Goal: Download file/media

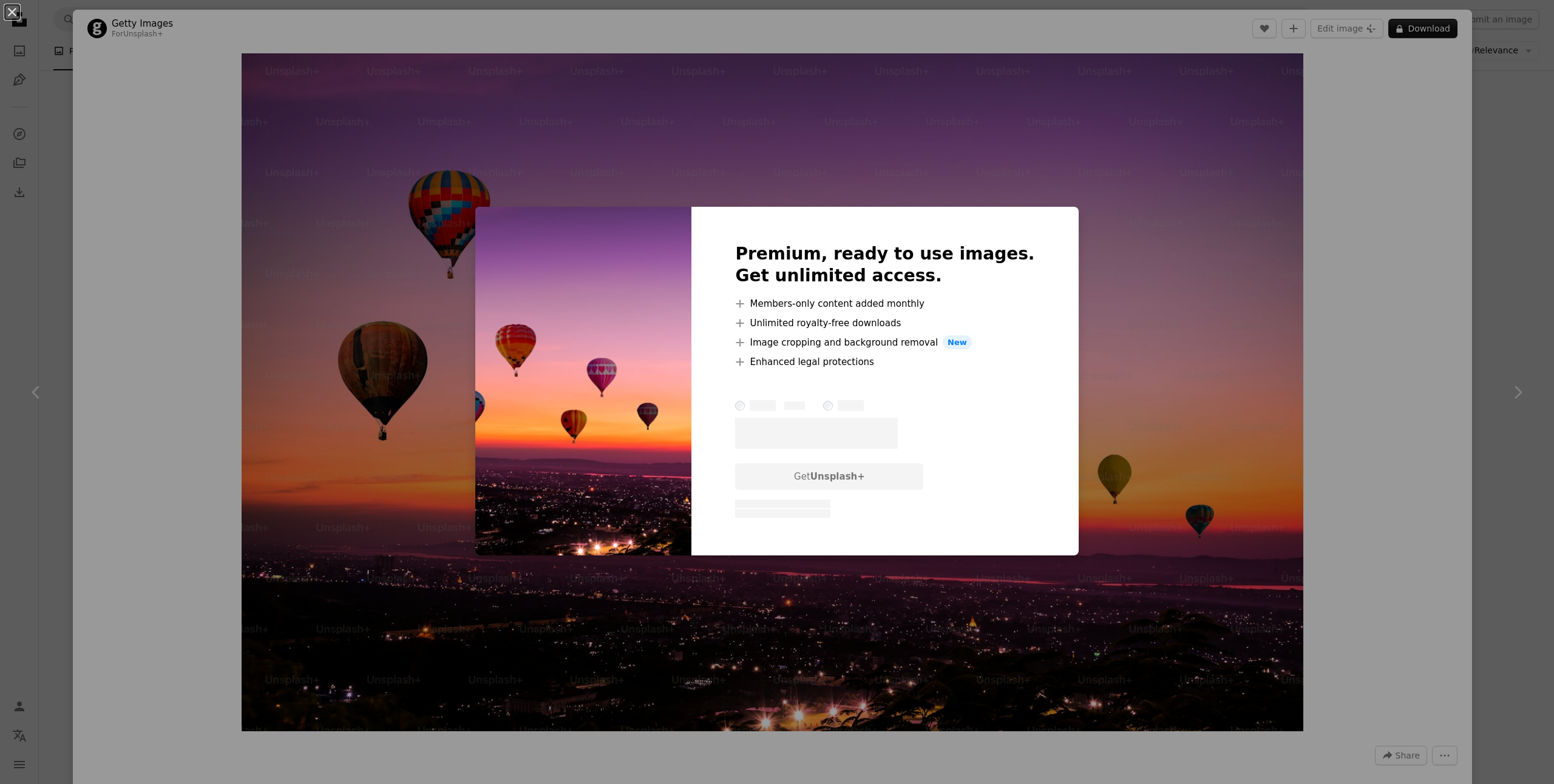
scroll to position [31298, 0]
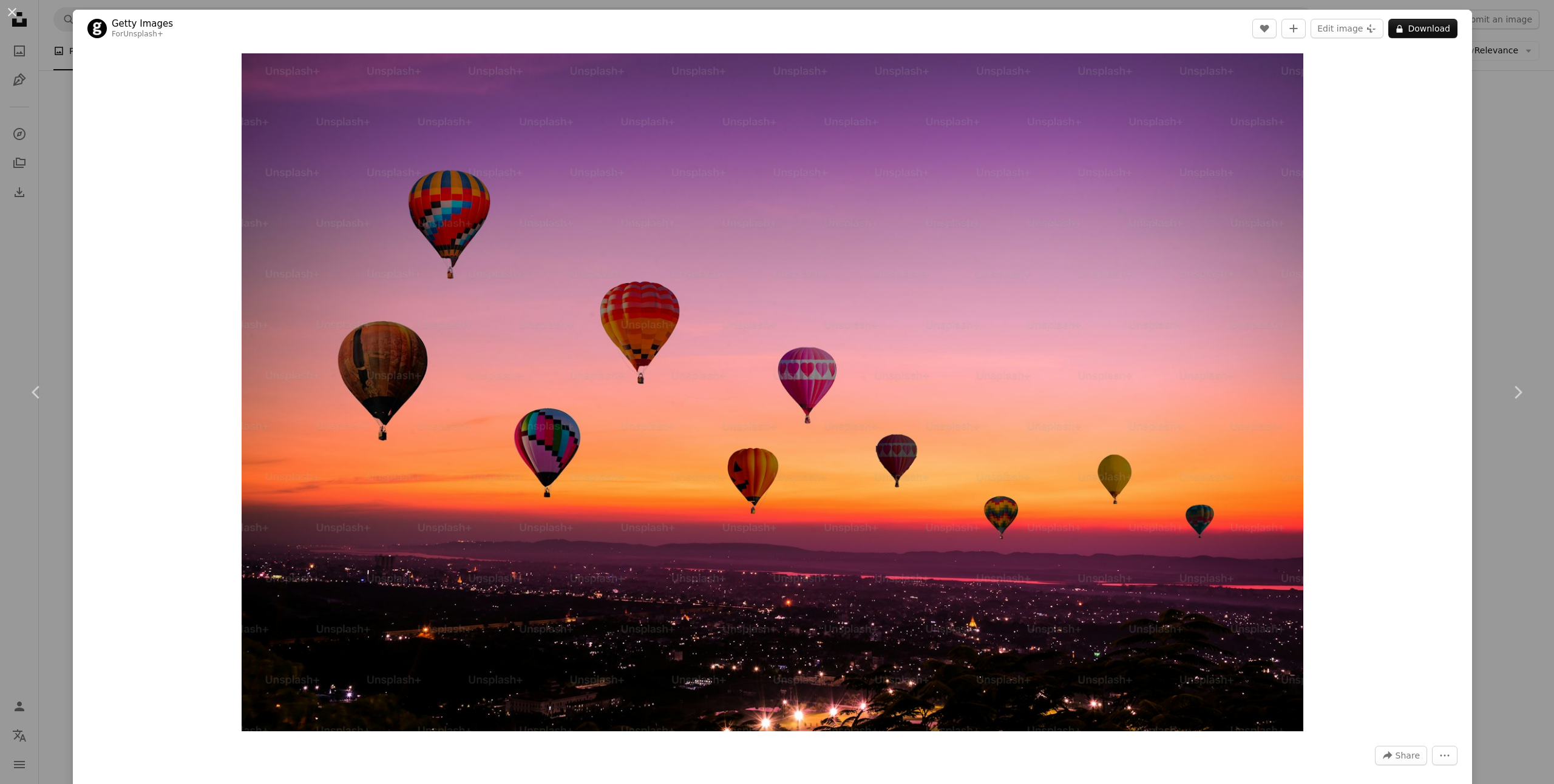
click at [1487, 160] on div "An X shape Chevron left Chevron right Getty Images For Unsplash+ A heart A plus…" at bounding box center [777, 392] width 1554 height 784
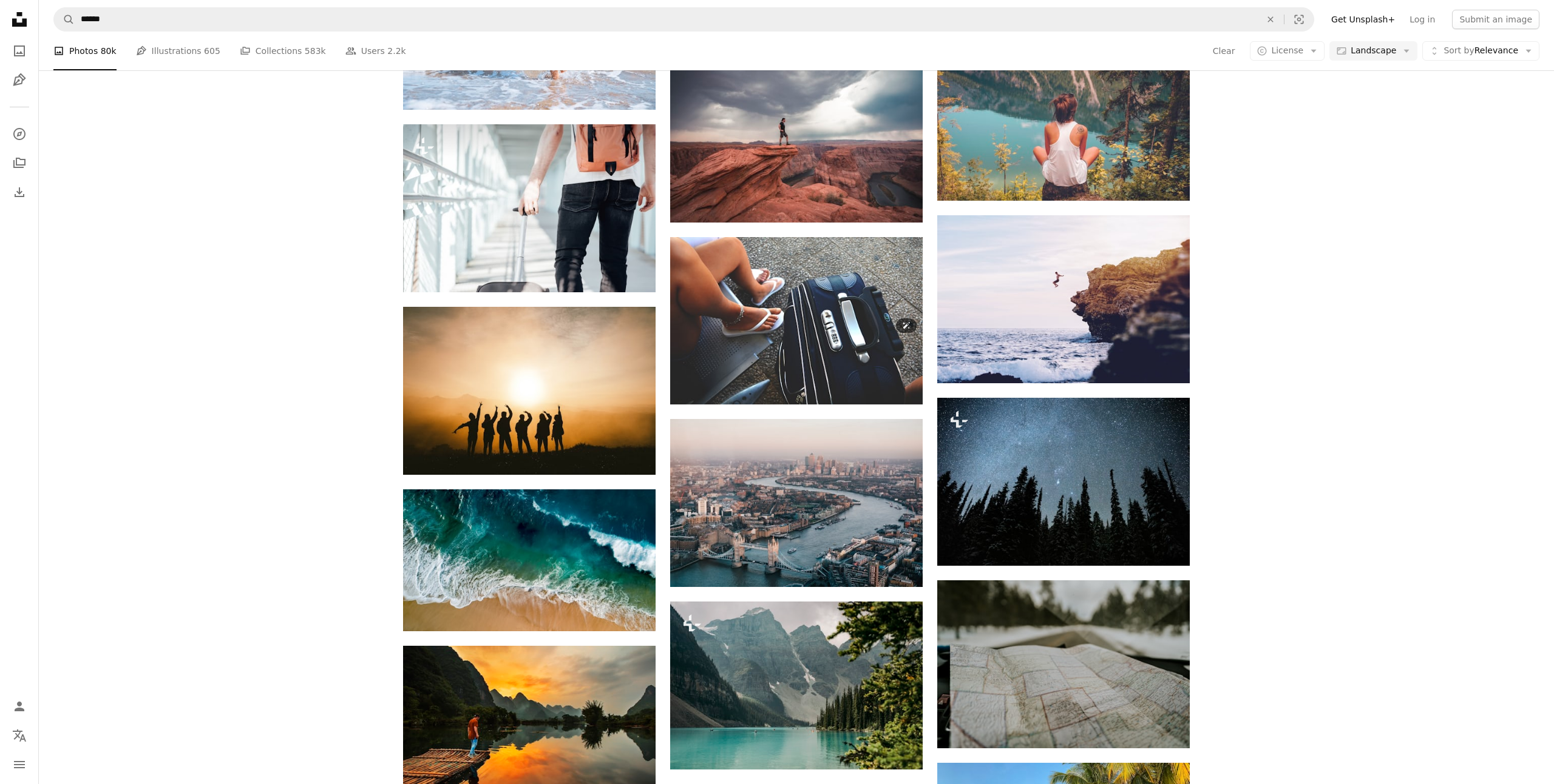
scroll to position [34370, 0]
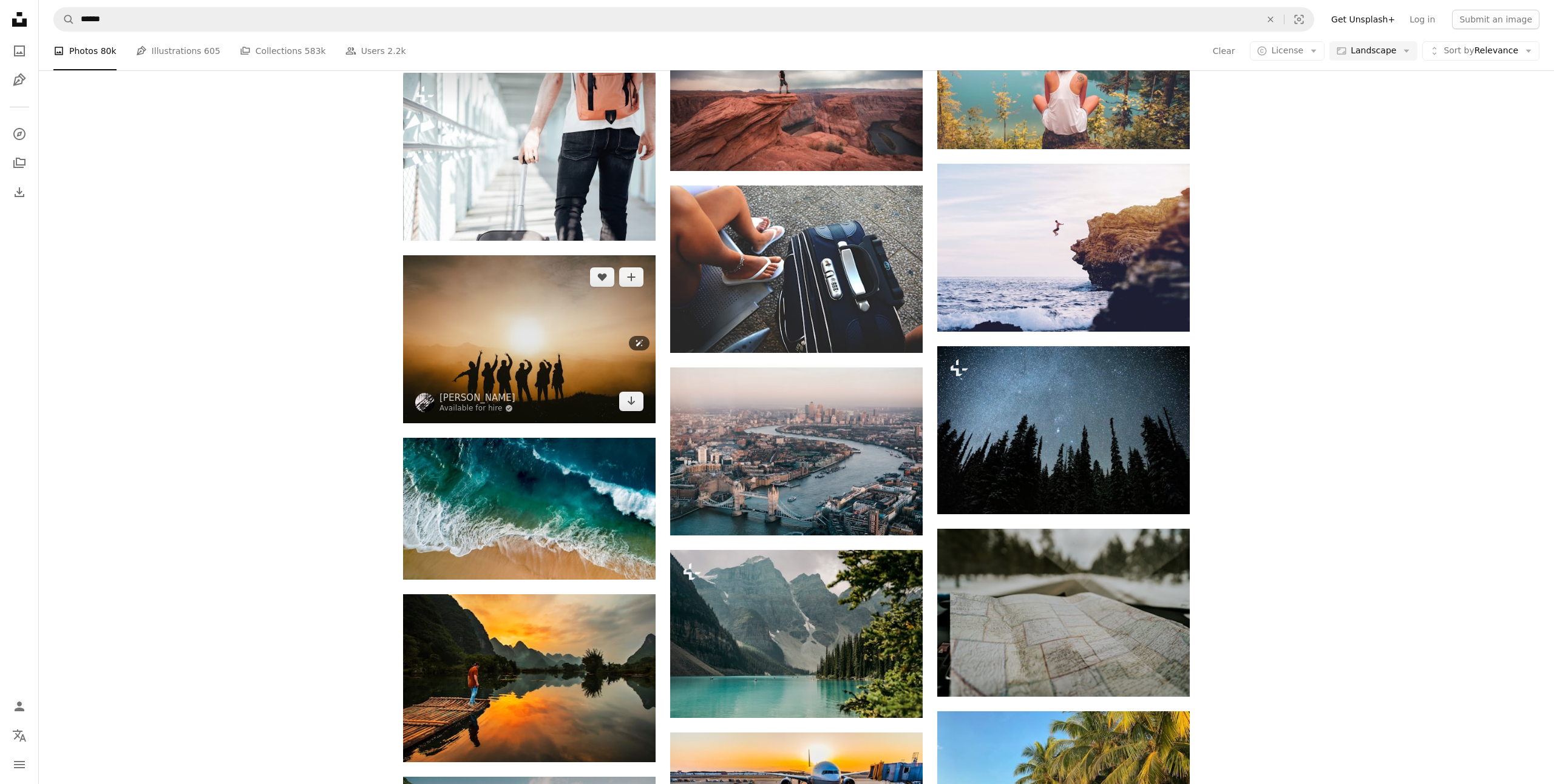
click at [567, 378] on img at bounding box center [530, 339] width 253 height 168
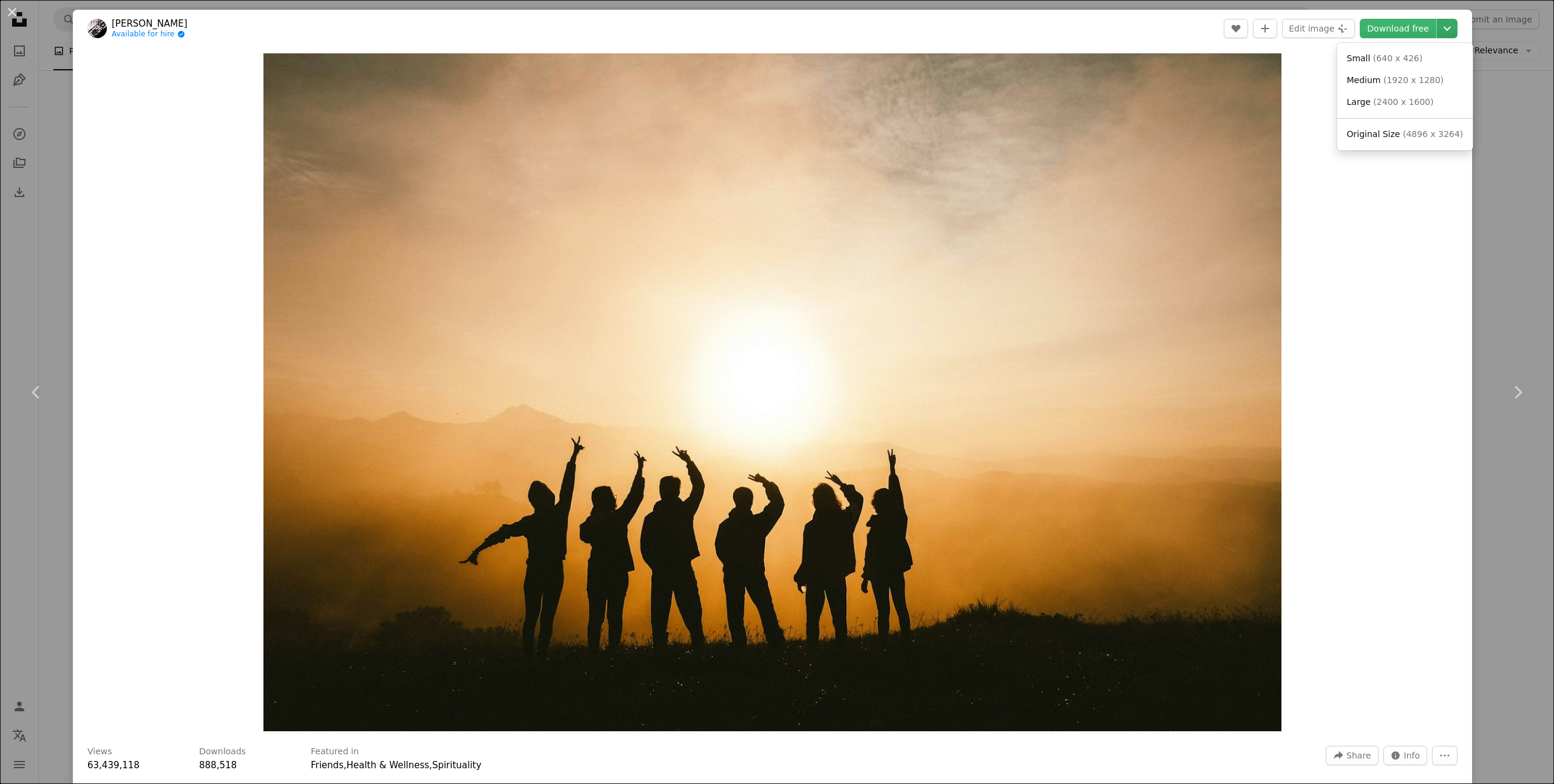
click at [1452, 27] on icon "Chevron down" at bounding box center [1446, 28] width 19 height 15
click at [1396, 76] on span "( 1920 x 1280 )" at bounding box center [1413, 80] width 60 height 10
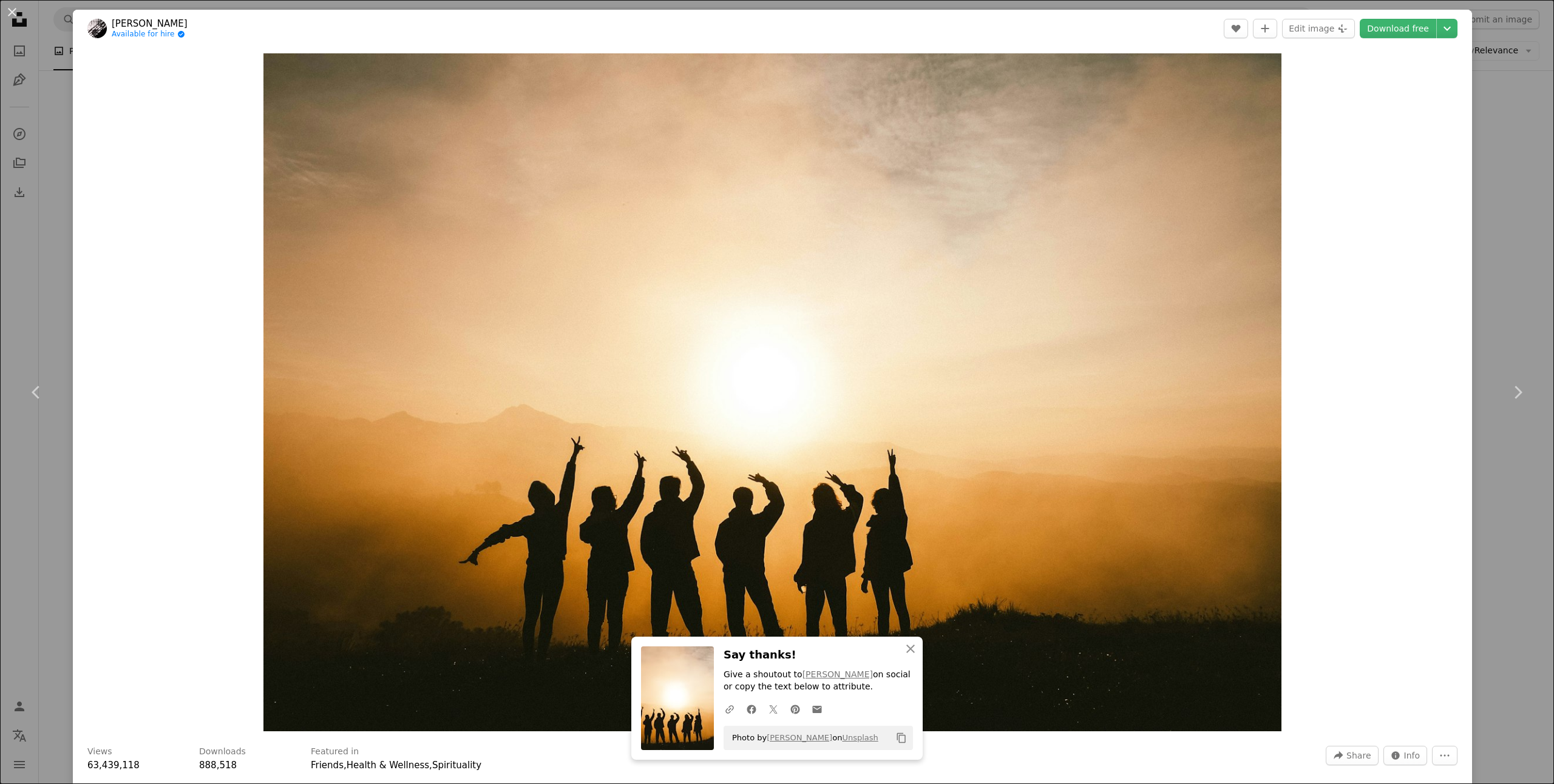
click at [1522, 177] on div "An X shape Chevron left Chevron right [PERSON_NAME] Available for hire A checkm…" at bounding box center [777, 392] width 1554 height 784
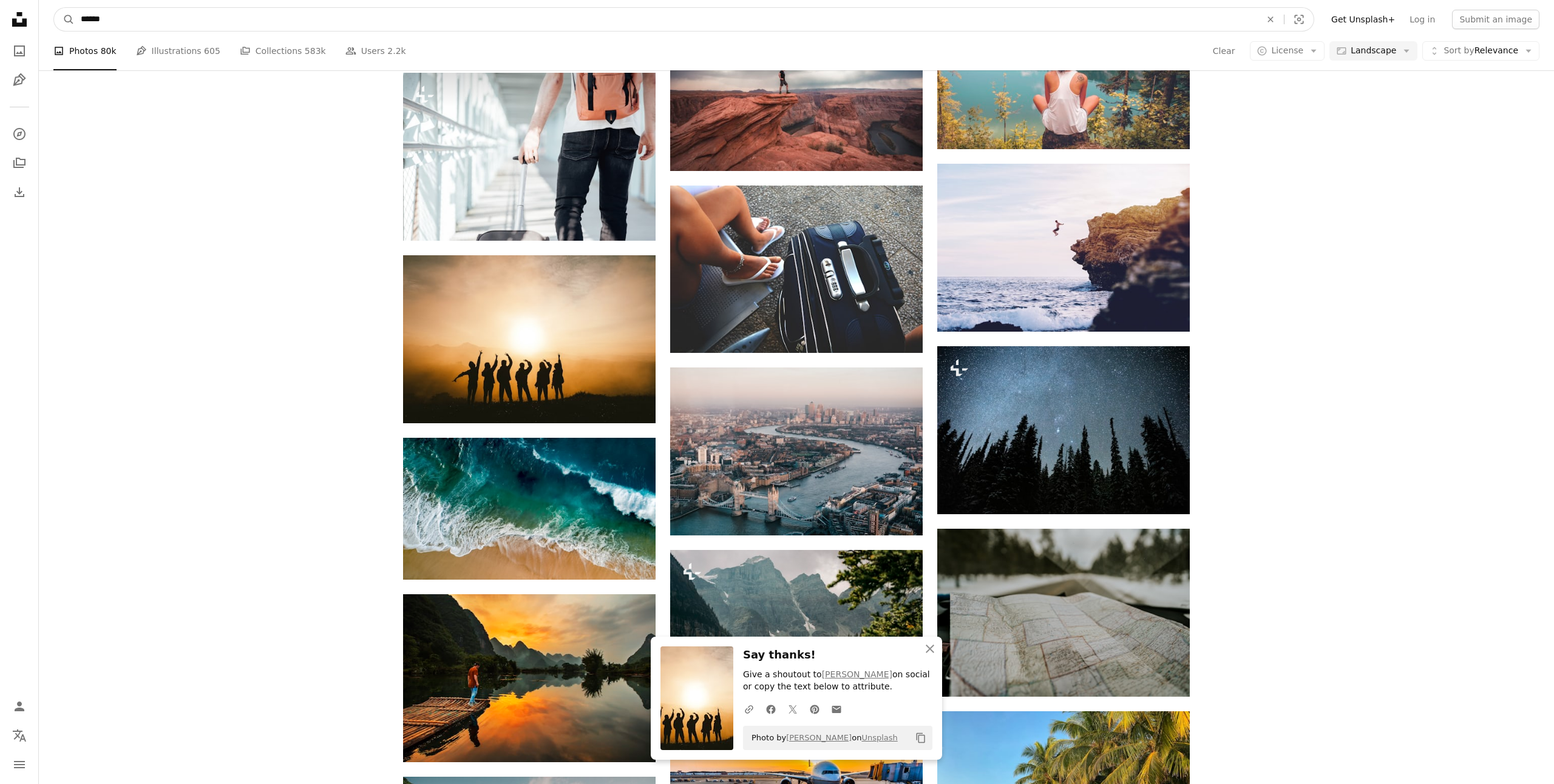
click at [595, 21] on input "******" at bounding box center [665, 19] width 1182 height 23
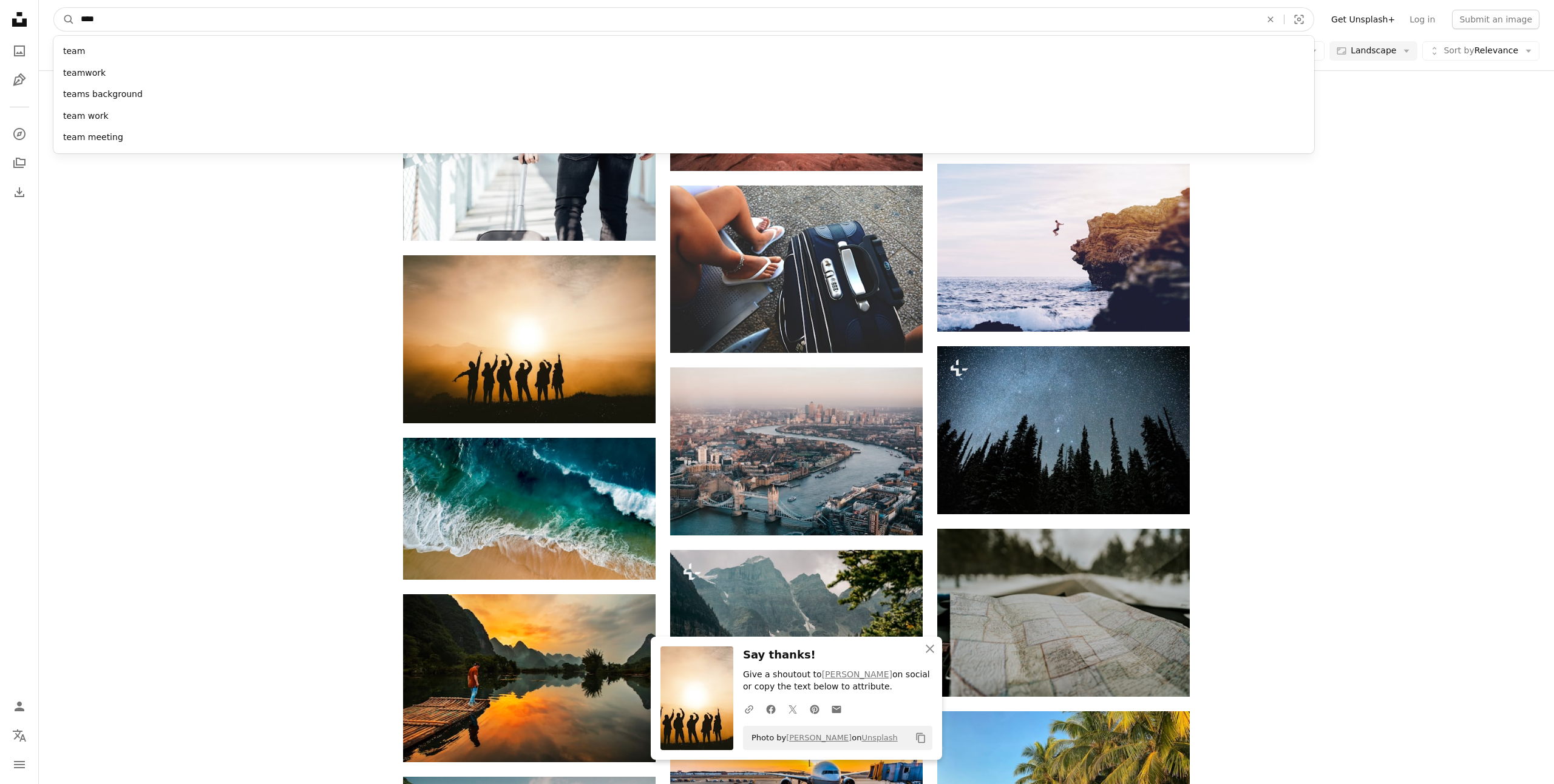
type input "****"
click at [54, 8] on button "A magnifying glass" at bounding box center [64, 19] width 21 height 23
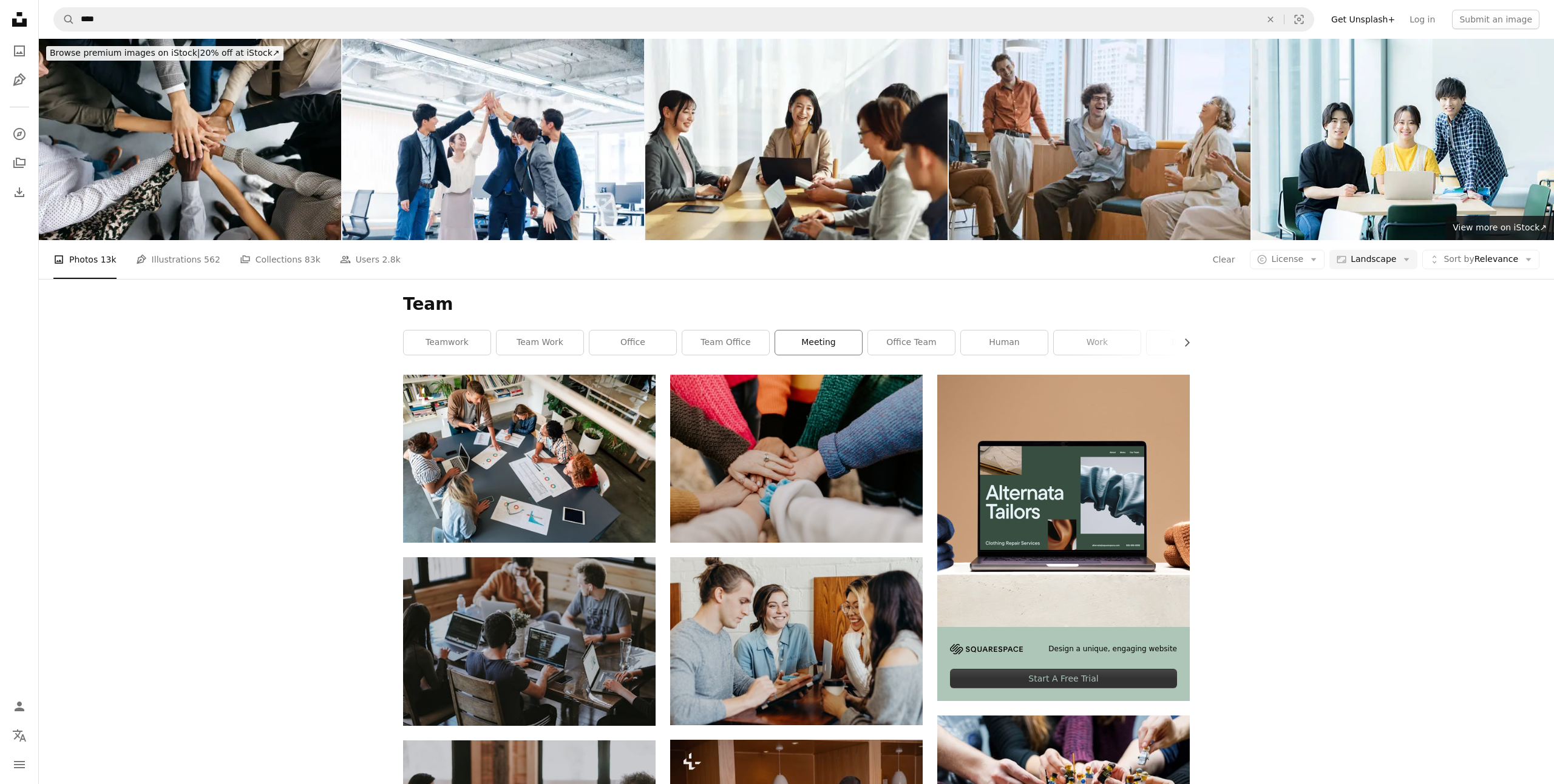
scroll to position [145, 0]
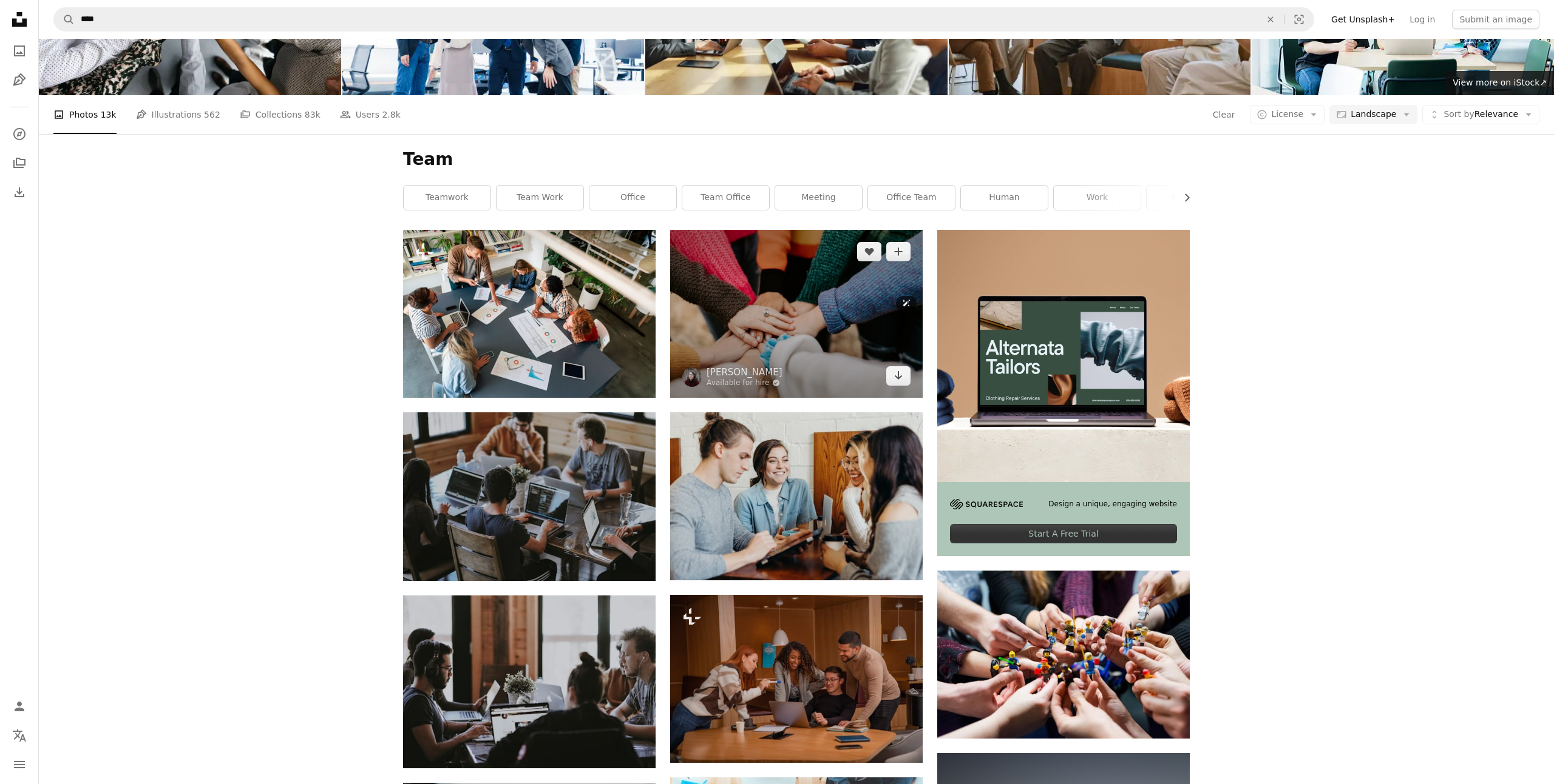
click at [816, 307] on img at bounding box center [797, 314] width 253 height 168
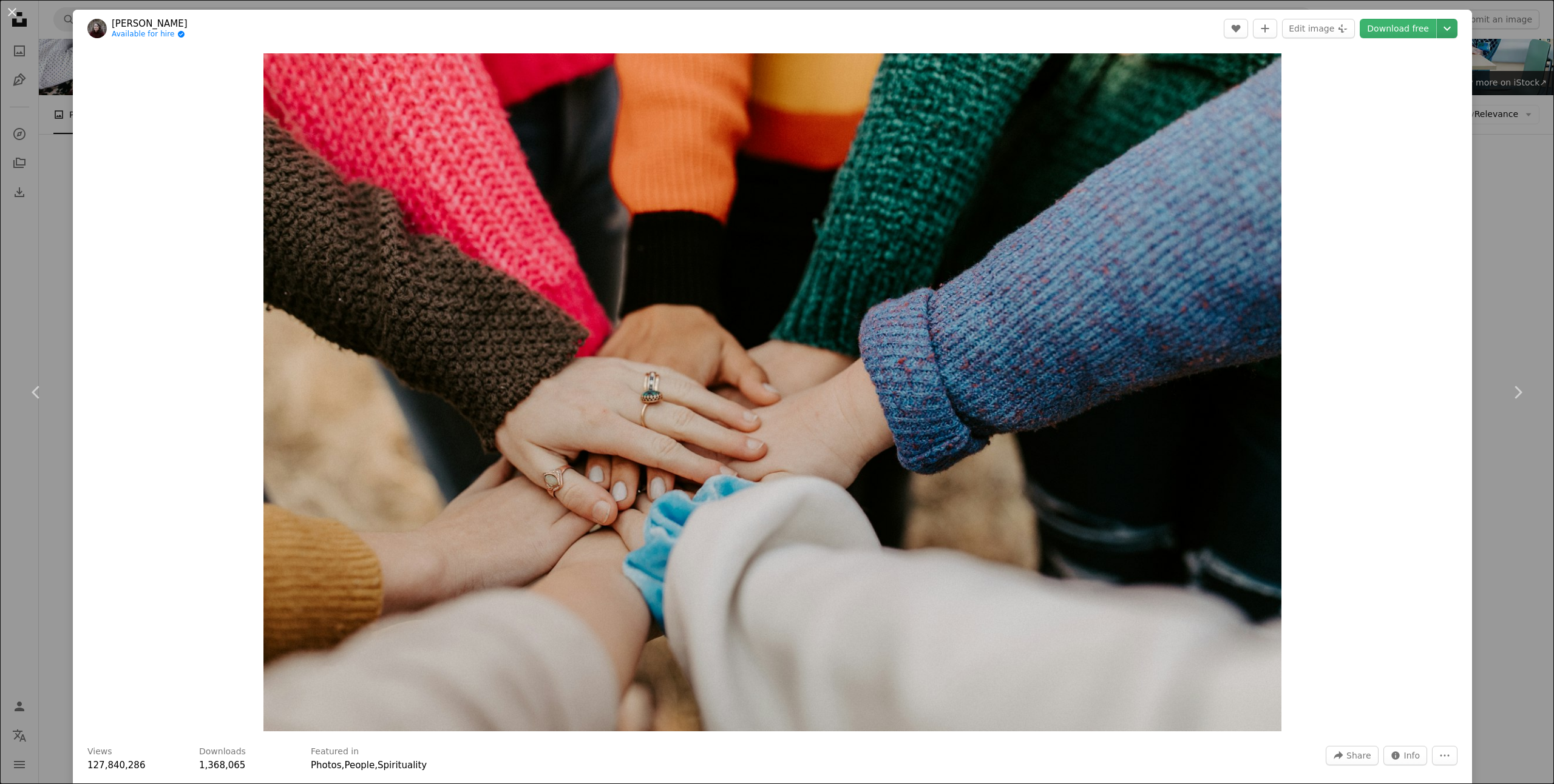
click at [1450, 28] on icon "Choose download size" at bounding box center [1447, 29] width 7 height 4
click at [1419, 80] on span "( 1920 x 1280 )" at bounding box center [1413, 80] width 60 height 10
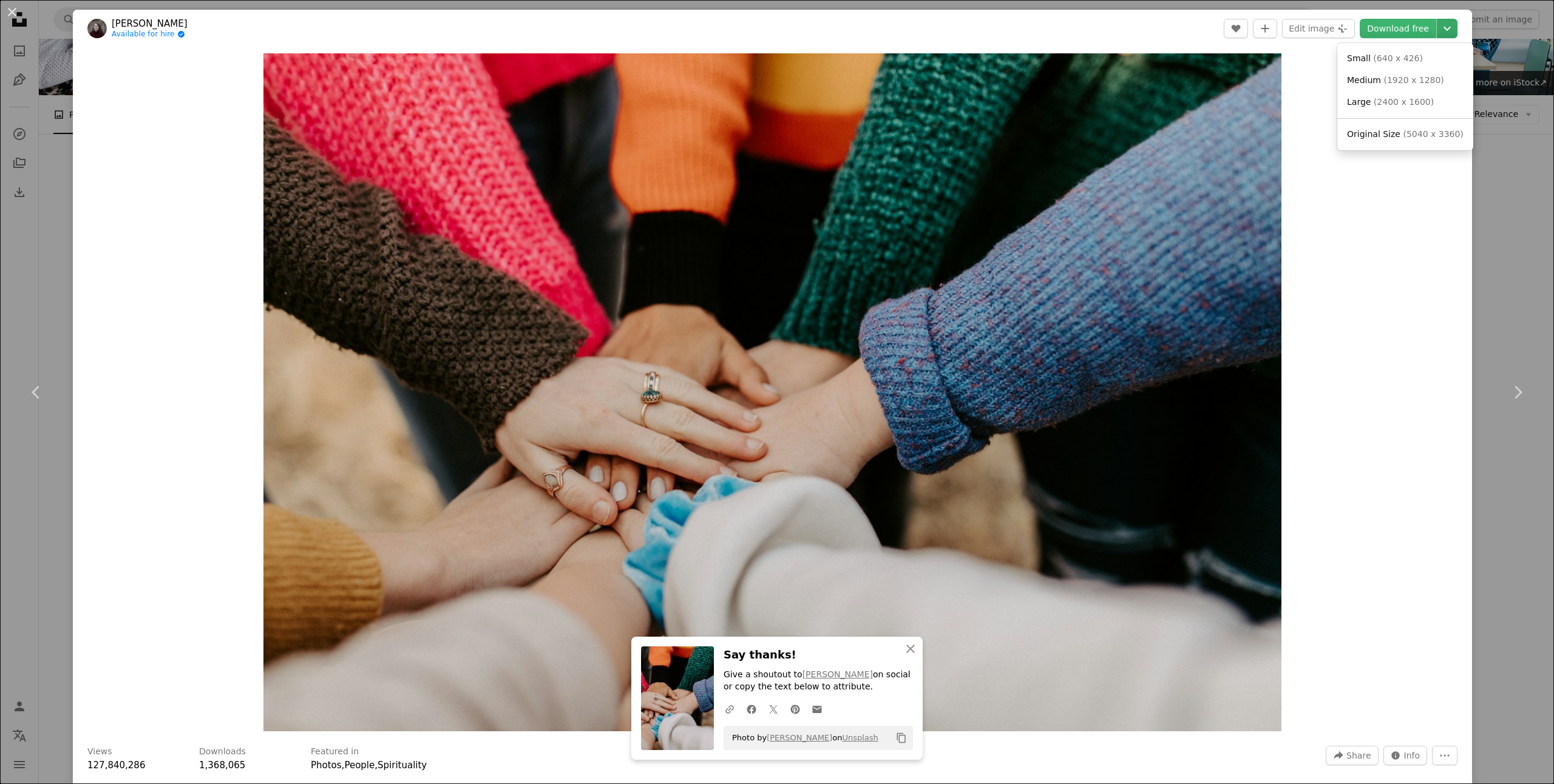
click at [1457, 31] on icon "Chevron down" at bounding box center [1446, 28] width 19 height 15
click at [1413, 79] on span "( 1920 x 1280 )" at bounding box center [1413, 80] width 60 height 10
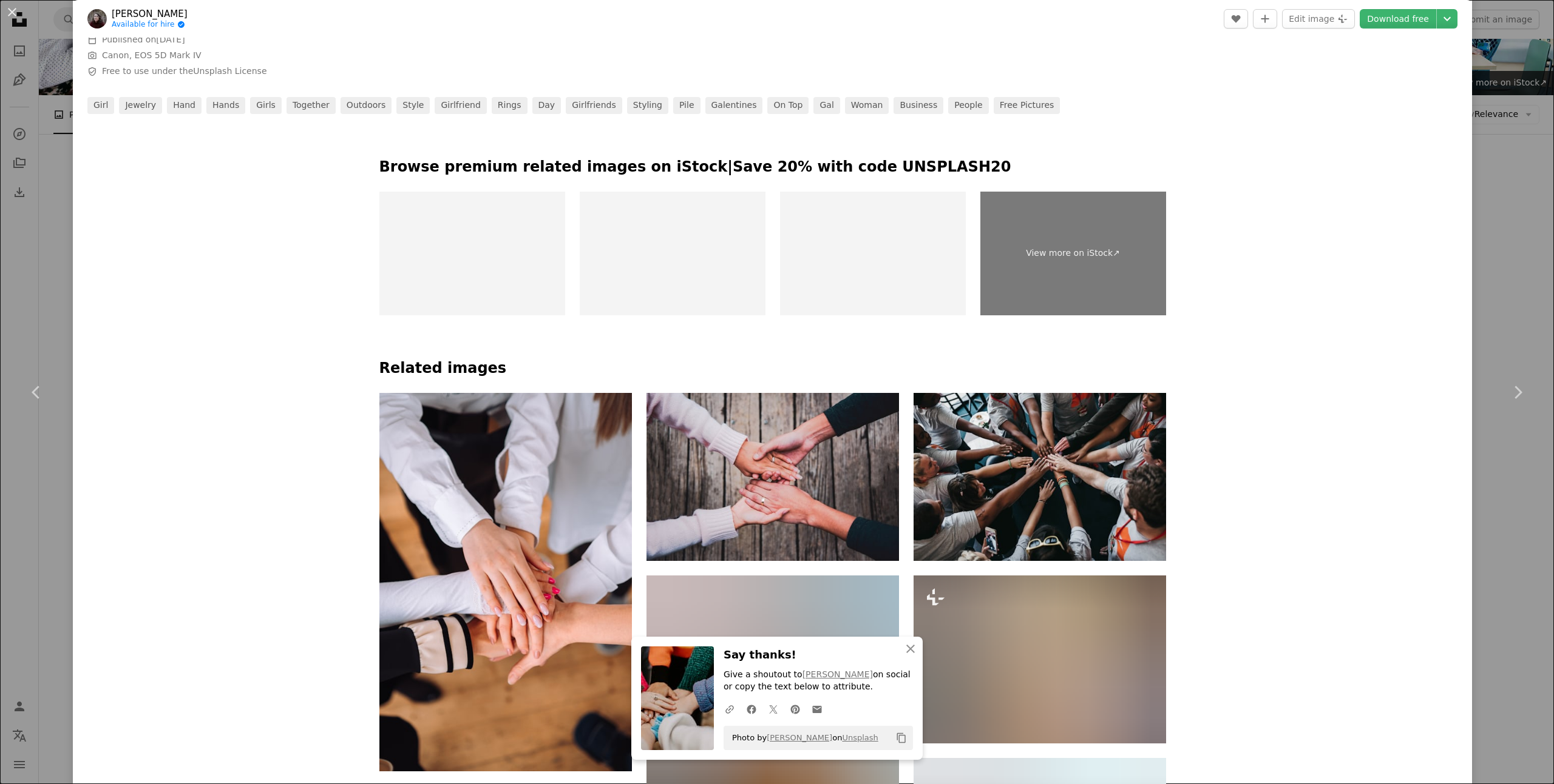
scroll to position [1120, 0]
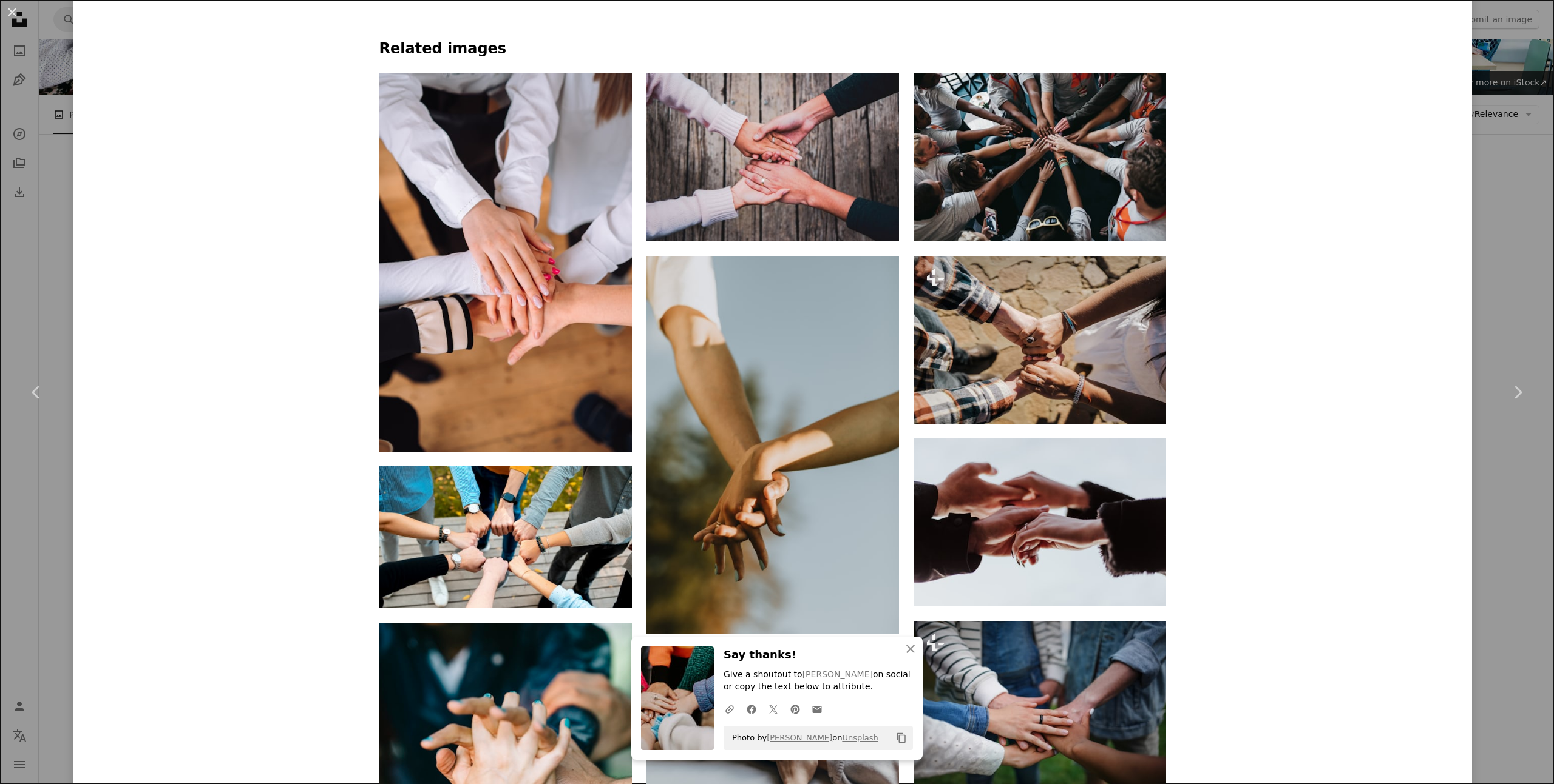
click at [1273, 429] on div "[PERSON_NAME] Available for hire A checkmark inside of a circle A heart A plus …" at bounding box center [772, 348] width 1399 height 2917
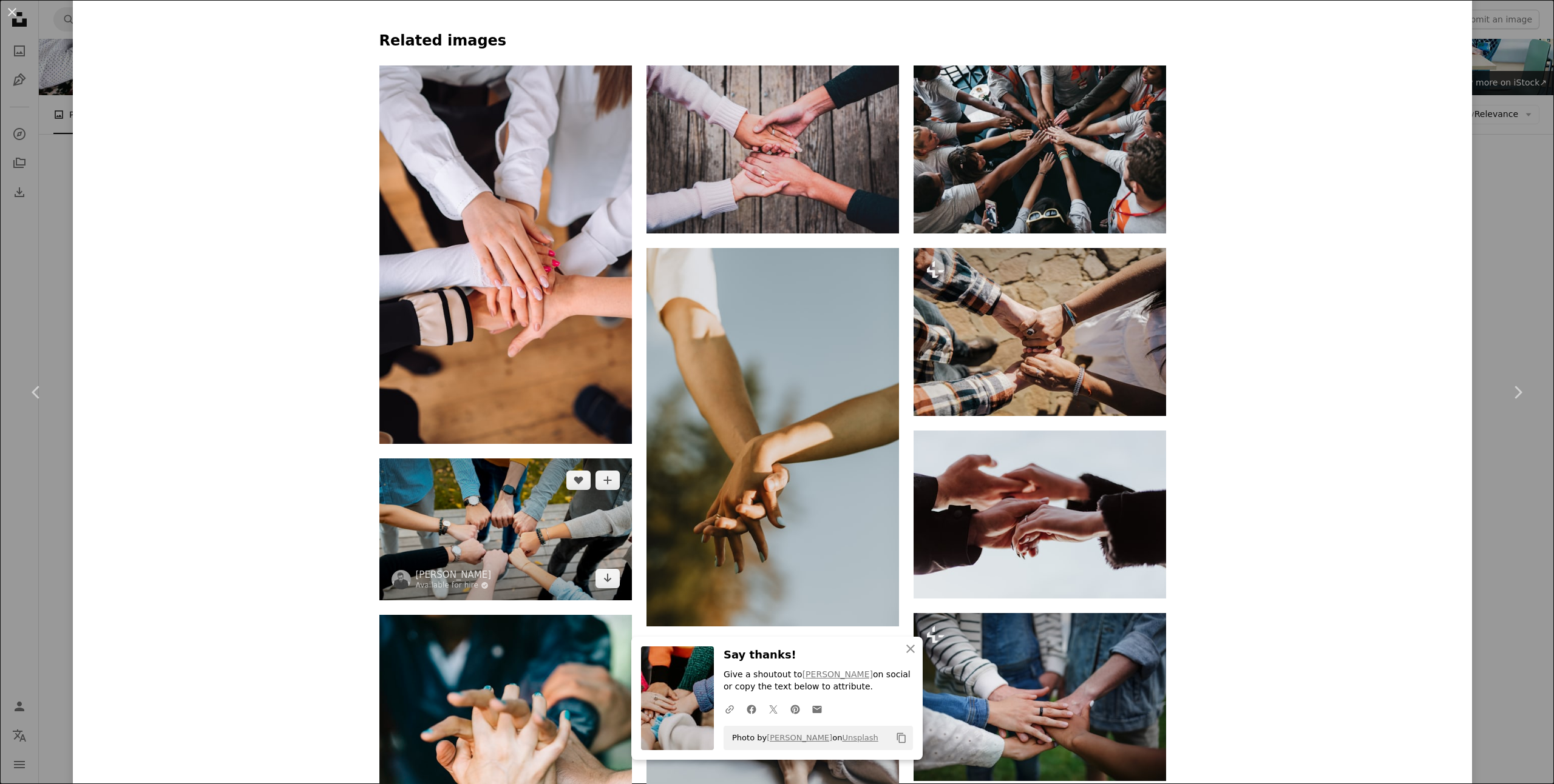
click at [523, 531] on img at bounding box center [505, 529] width 253 height 142
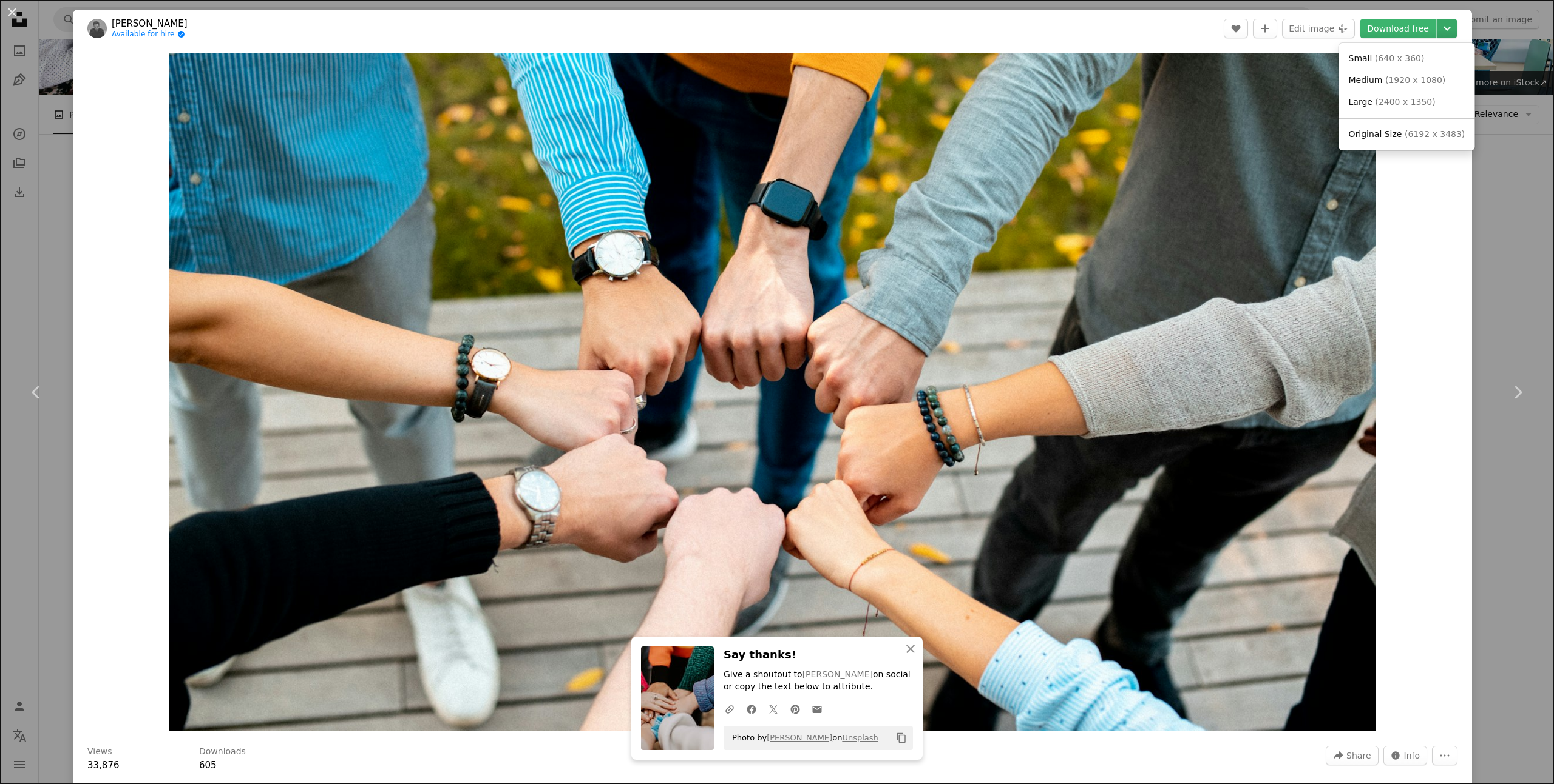
click at [1457, 31] on icon "Chevron down" at bounding box center [1446, 28] width 19 height 15
click at [1408, 77] on span "( 1920 x 1080 )" at bounding box center [1415, 80] width 60 height 10
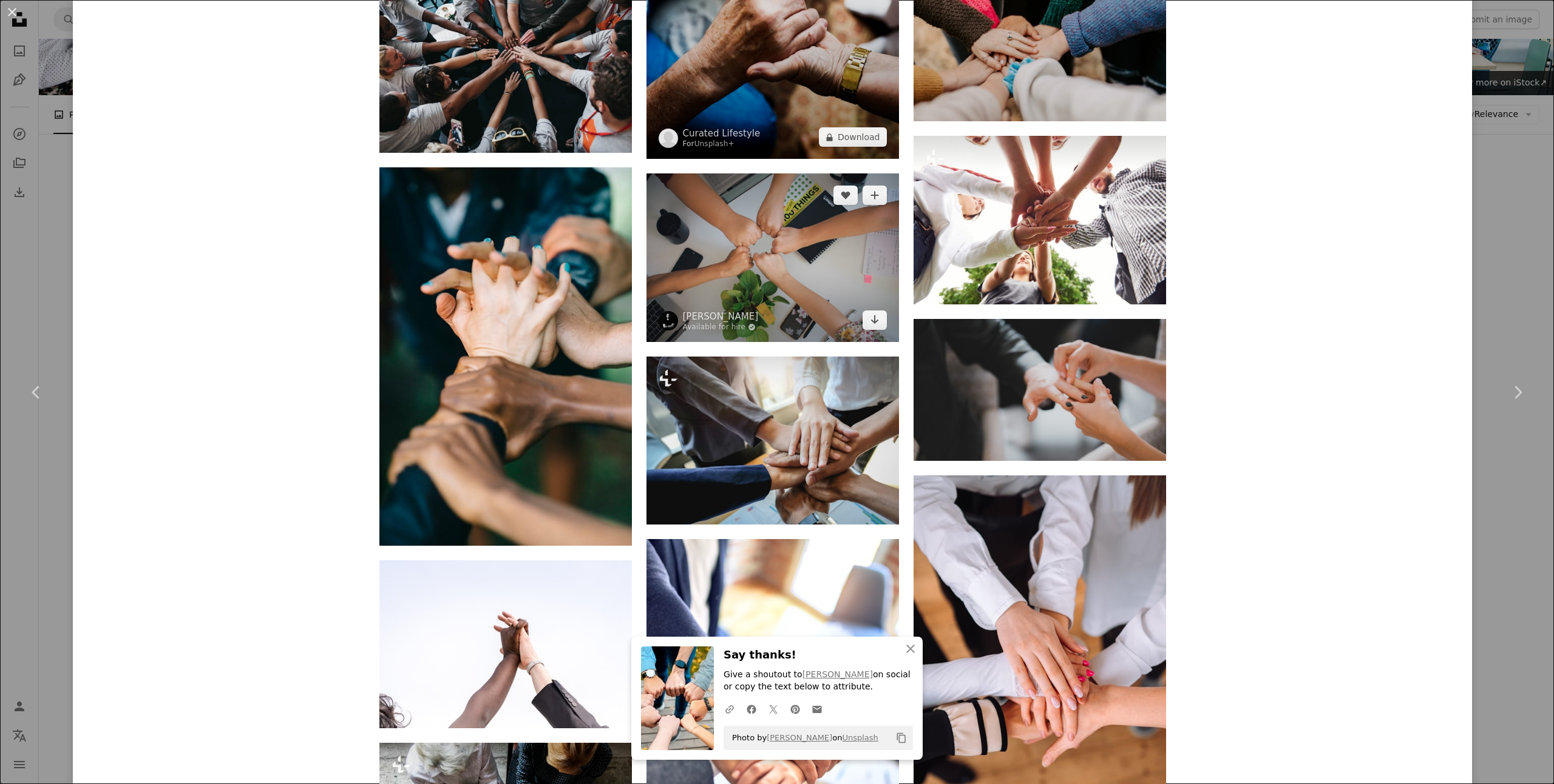
scroll to position [1112, 0]
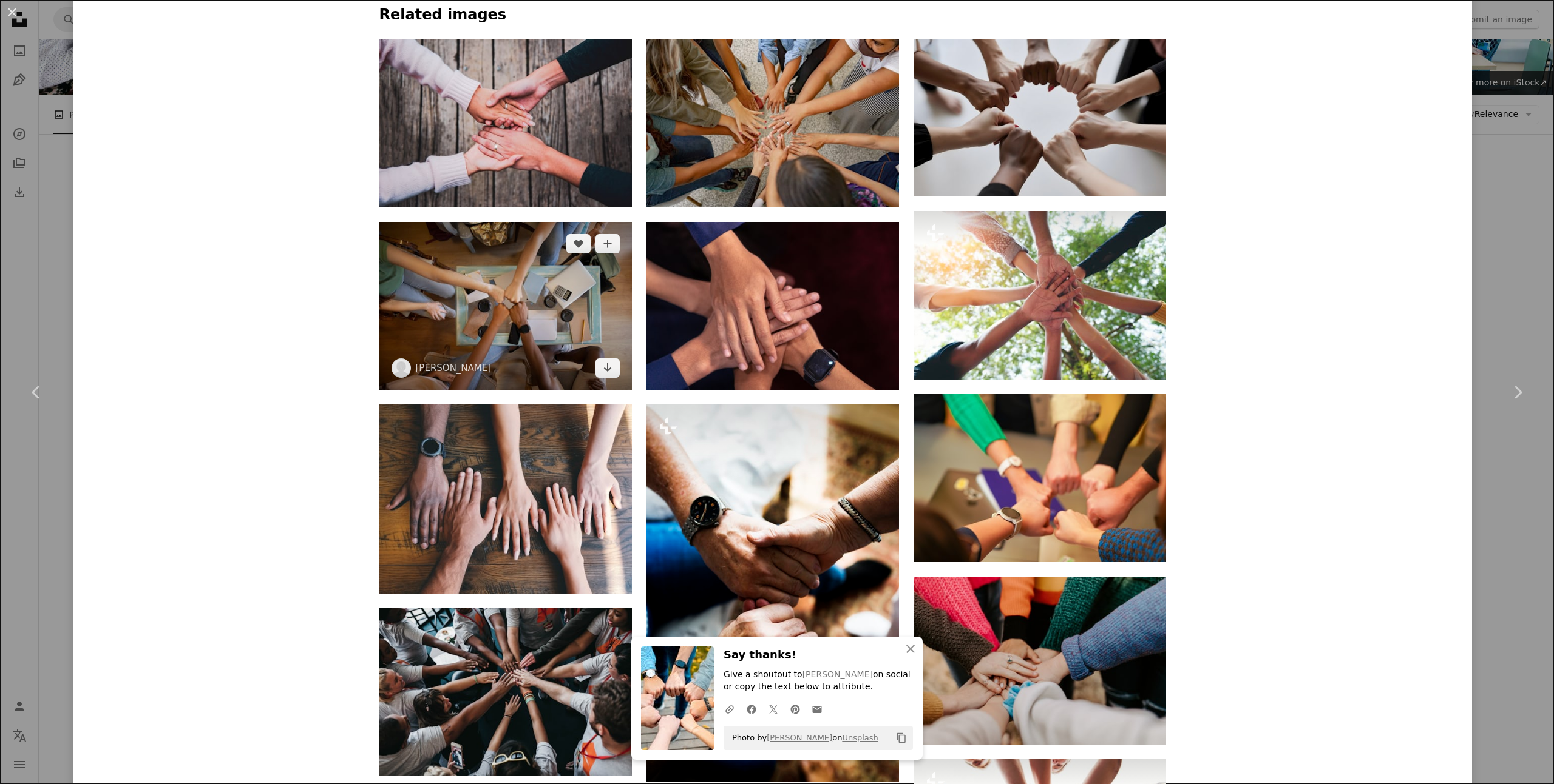
click at [572, 313] on img at bounding box center [505, 306] width 253 height 168
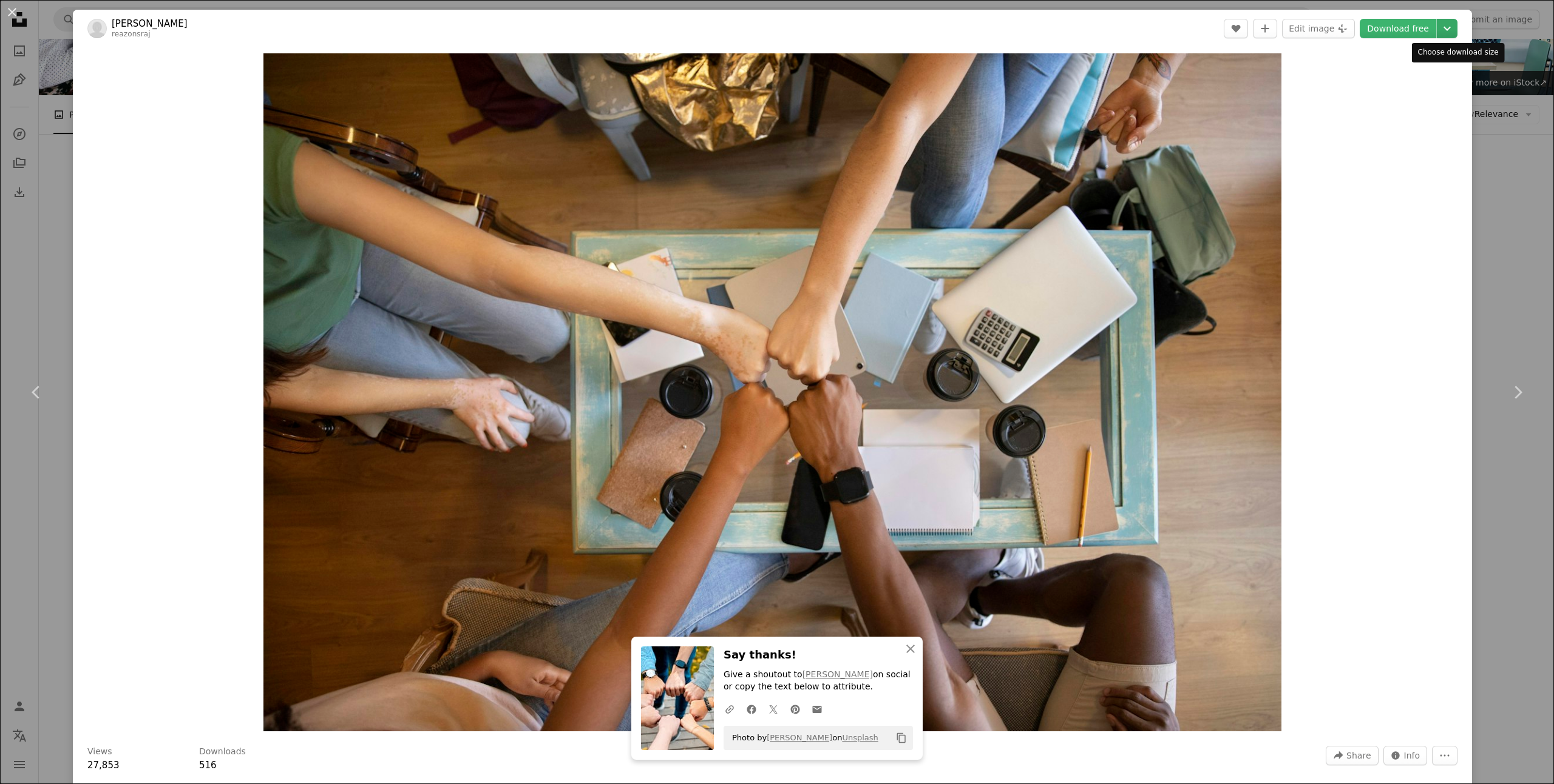
click at [1454, 27] on icon "Chevron down" at bounding box center [1446, 28] width 19 height 15
click at [1413, 84] on span "( 1920 x 1279 )" at bounding box center [1414, 80] width 60 height 10
click at [1516, 208] on div "An X shape Chevron left Chevron right [PERSON_NAME] reazonsraj A heart A plus s…" at bounding box center [777, 392] width 1554 height 784
